Goal: Check status: Check status

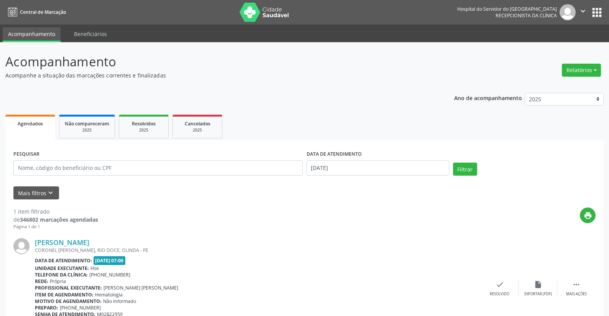
scroll to position [44, 0]
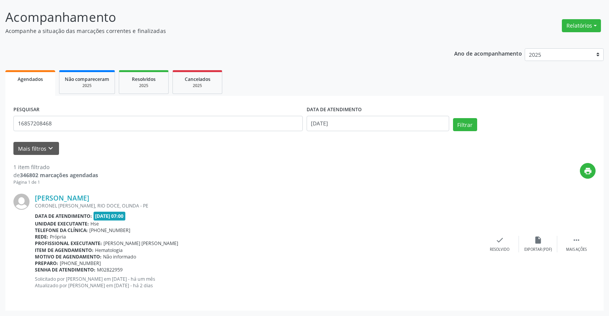
type input "16857208468"
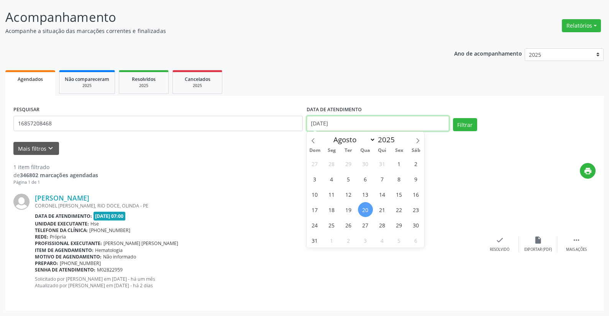
drag, startPoint x: 336, startPoint y: 124, endPoint x: 321, endPoint y: 145, distance: 26.4
click at [295, 126] on div "PESQUISAR 16857208468 DATA DE ATENDIMENTO [DATE] Filtrar" at bounding box center [304, 120] width 586 height 33
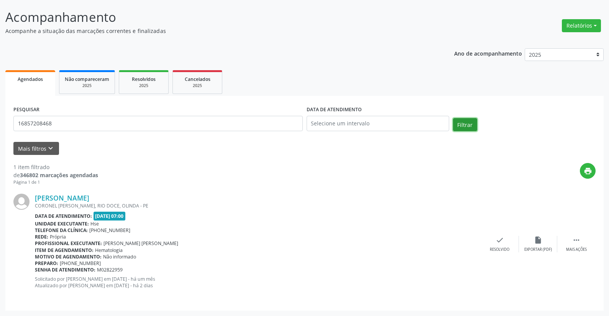
click at [464, 124] on button "Filtrar" at bounding box center [465, 124] width 24 height 13
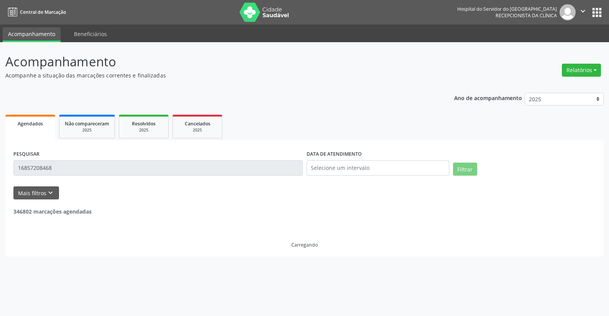
scroll to position [0, 0]
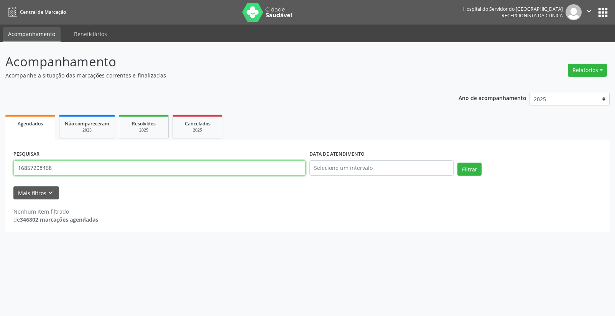
click at [53, 169] on input "16857208468" at bounding box center [159, 167] width 292 height 15
type input "1"
type input "[PERSON_NAME]"
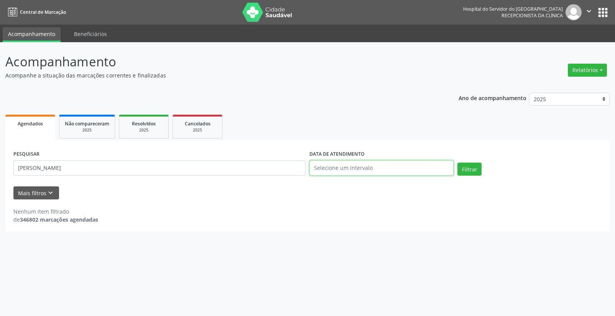
click at [334, 166] on input "text" at bounding box center [381, 167] width 144 height 15
click at [364, 254] on span "20" at bounding box center [365, 253] width 15 height 15
type input "[DATE]"
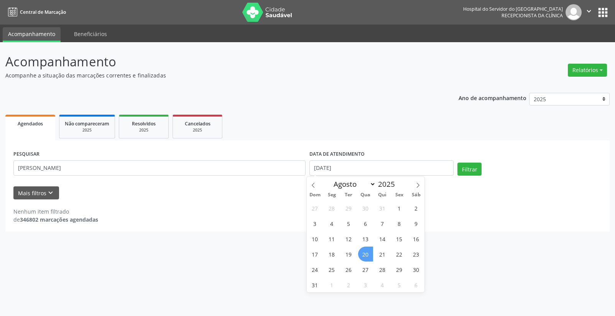
click at [364, 254] on span "20" at bounding box center [365, 253] width 15 height 15
select select "7"
drag, startPoint x: 336, startPoint y: 165, endPoint x: 281, endPoint y: 163, distance: 54.8
click at [281, 163] on div "PESQUISAR [PERSON_NAME] DATA DE ATENDIMENTO [DATE] Filtrar" at bounding box center [307, 164] width 592 height 33
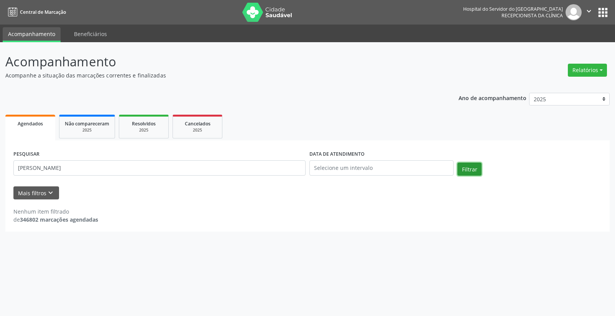
click at [464, 169] on button "Filtrar" at bounding box center [469, 168] width 24 height 13
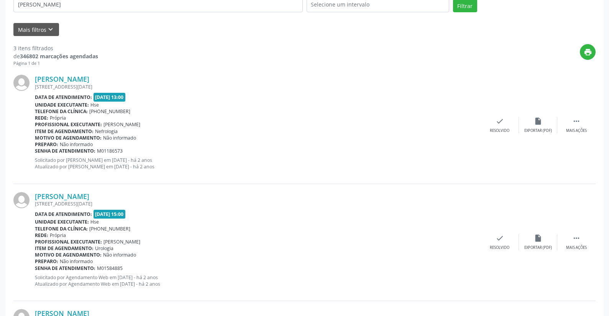
scroll to position [278, 0]
